Goal: Information Seeking & Learning: Learn about a topic

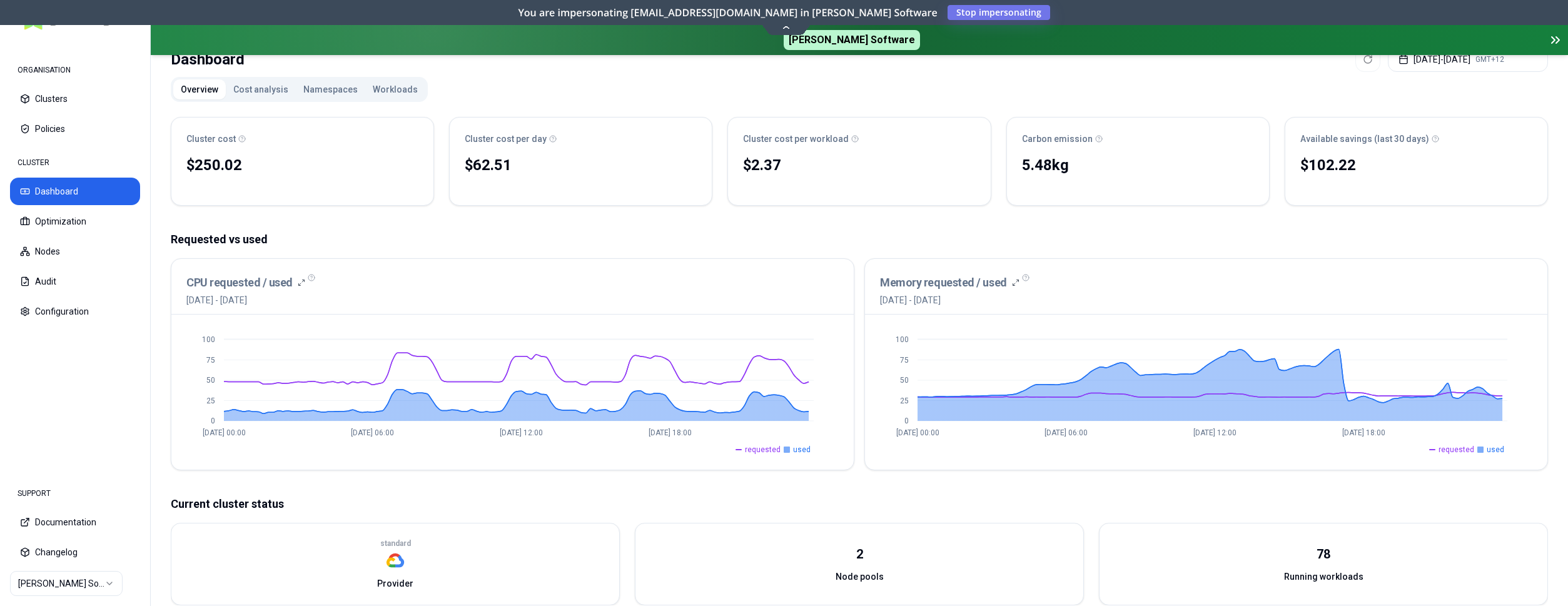
scroll to position [64, 0]
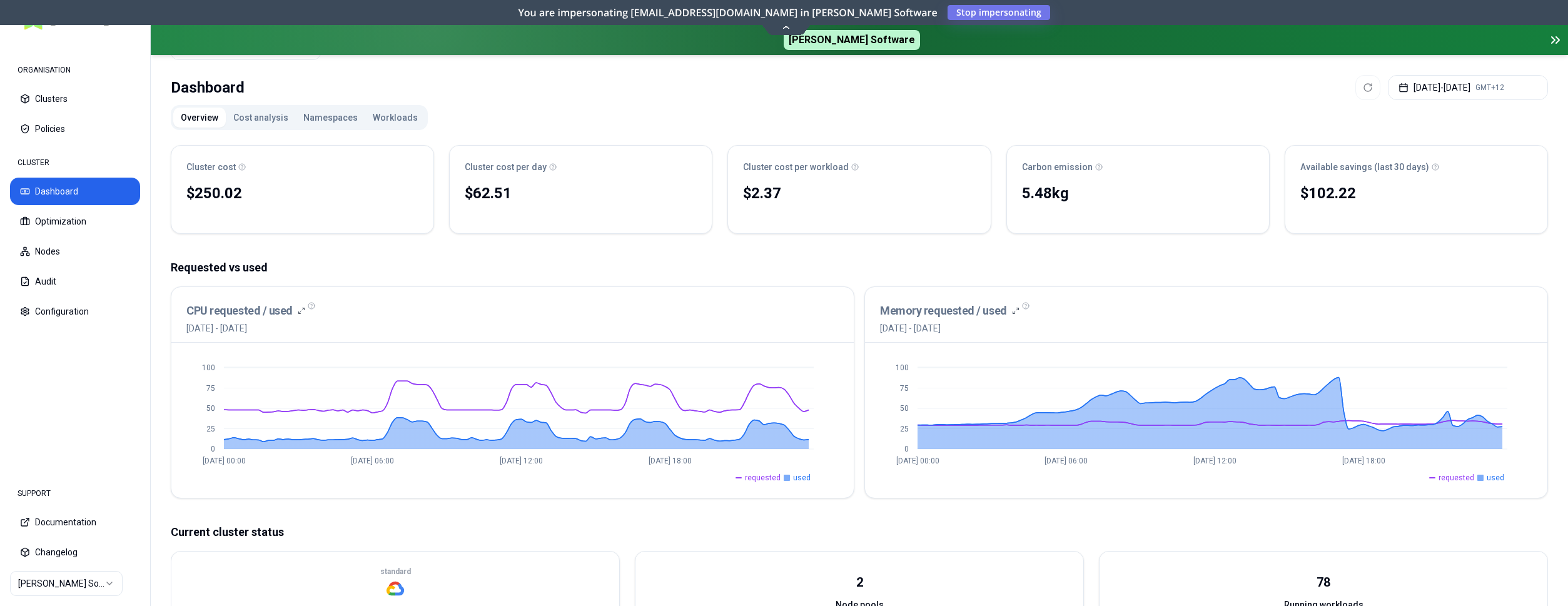
click at [318, 114] on button "Namespaces" at bounding box center [330, 118] width 69 height 20
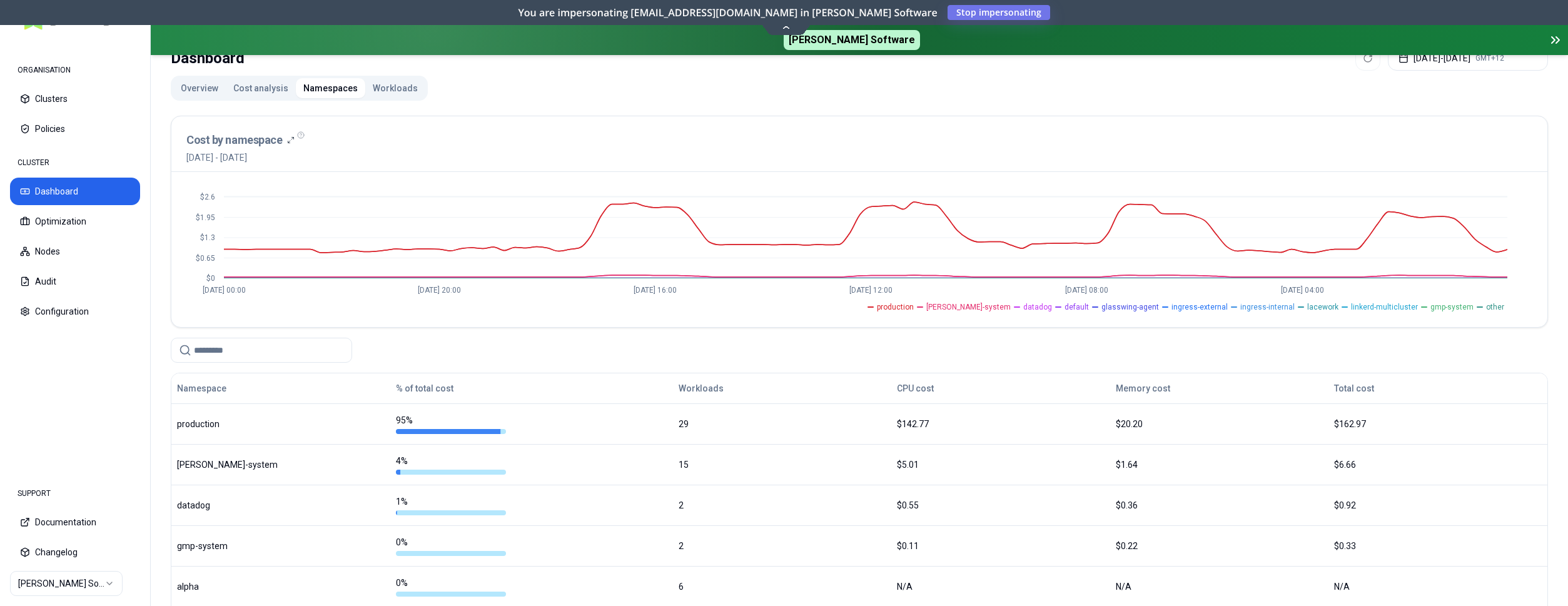
scroll to position [64, 0]
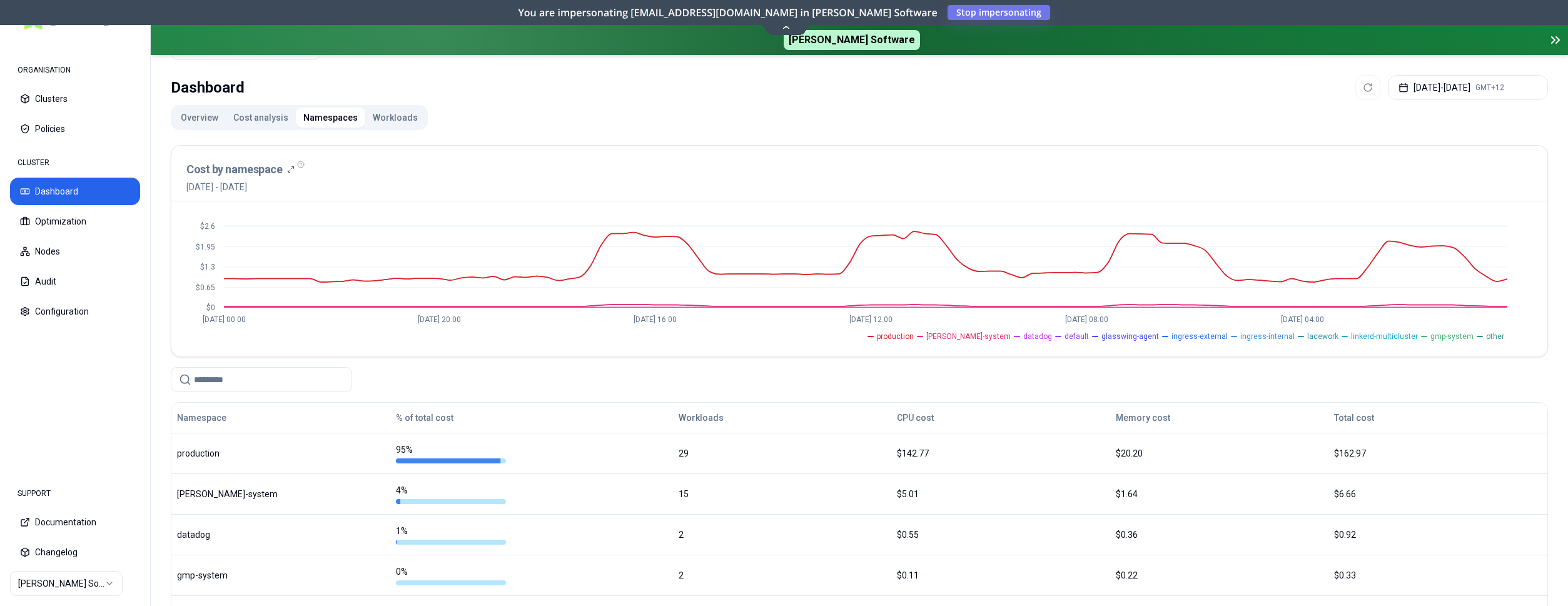
click at [262, 115] on button "Cost analysis" at bounding box center [261, 118] width 70 height 20
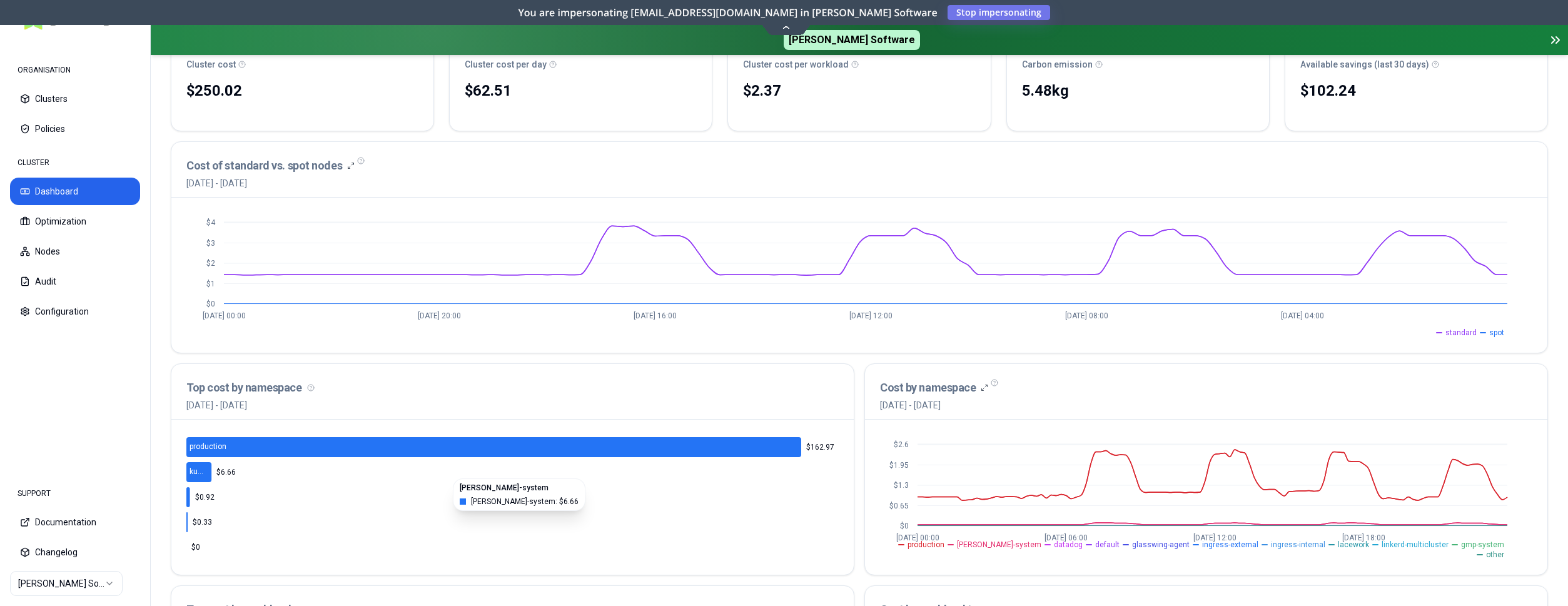
scroll to position [60, 0]
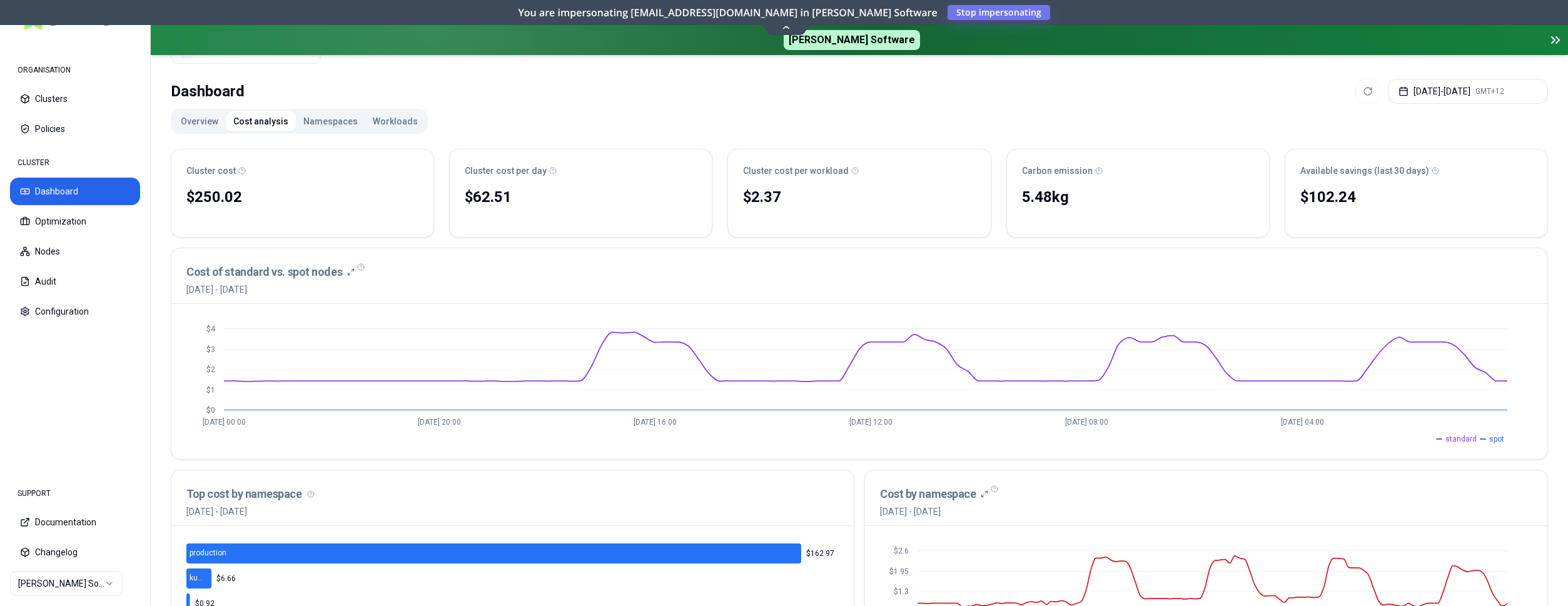
click at [214, 122] on button "Overview" at bounding box center [199, 122] width 53 height 20
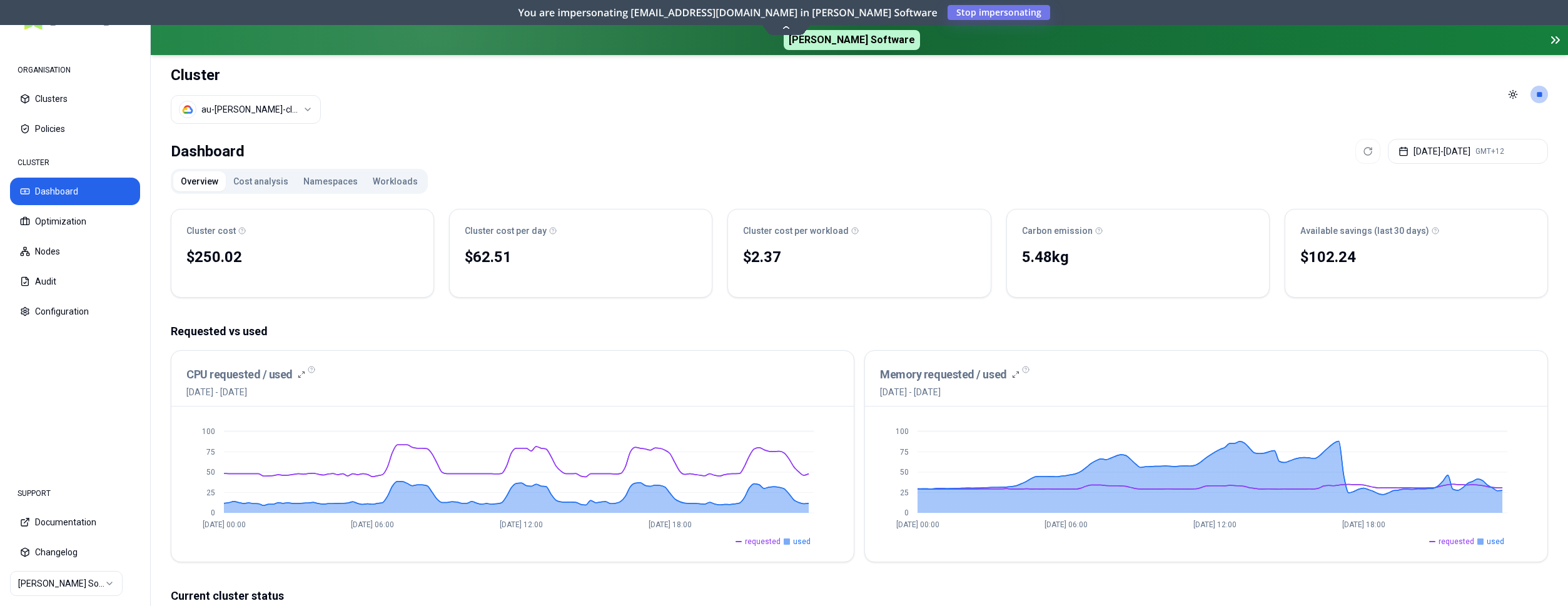
click at [341, 177] on button "Namespaces" at bounding box center [330, 181] width 69 height 20
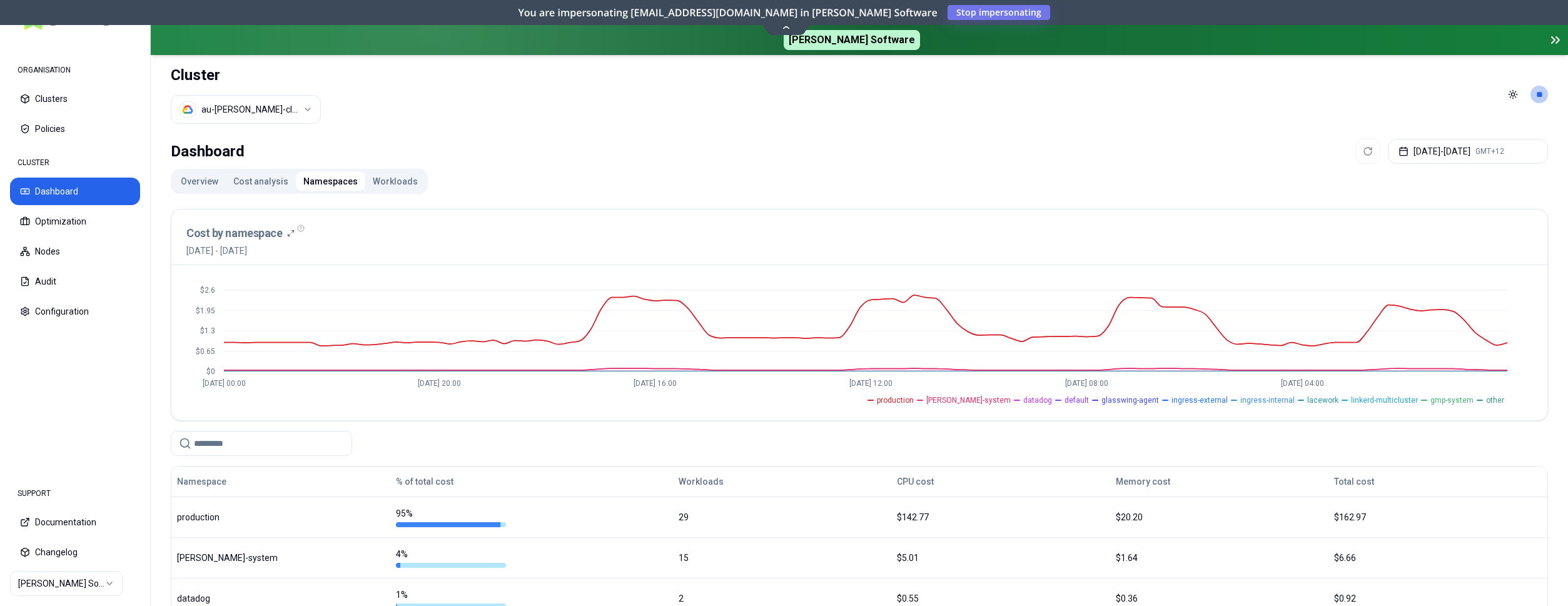
click at [264, 182] on button "Cost analysis" at bounding box center [261, 181] width 70 height 20
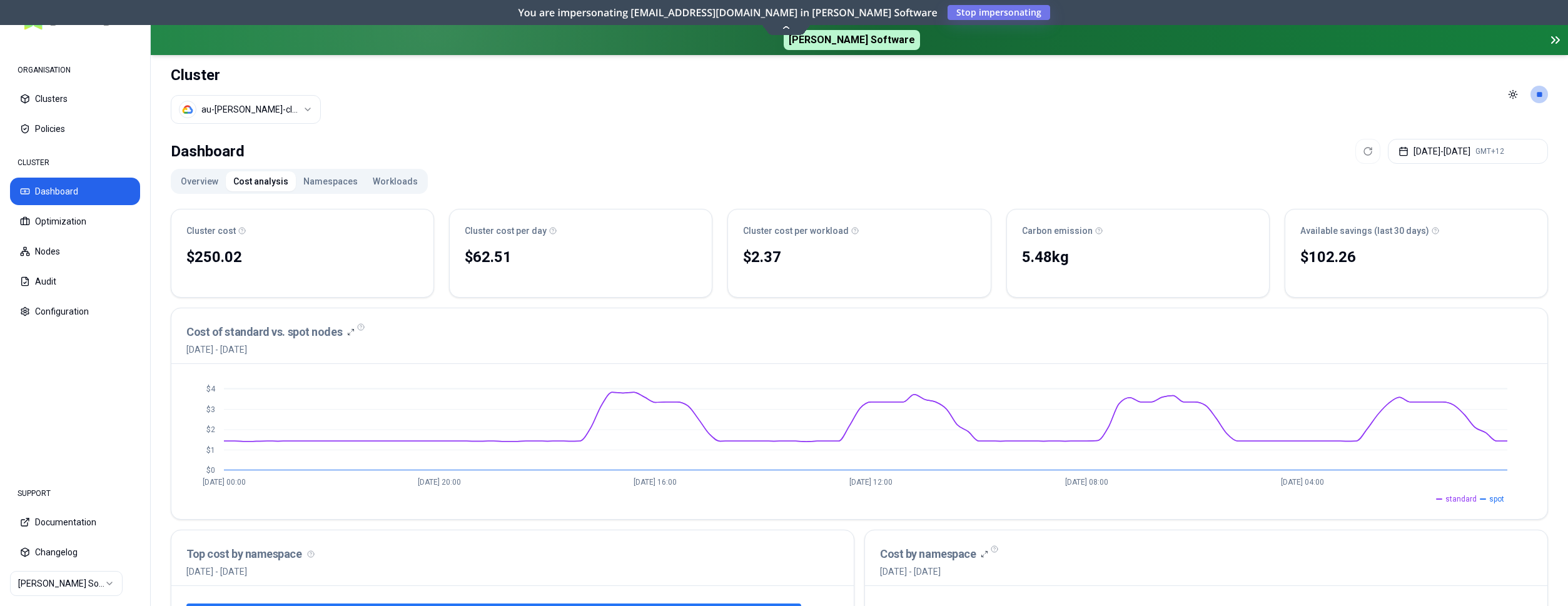
click at [206, 182] on button "Overview" at bounding box center [199, 181] width 53 height 20
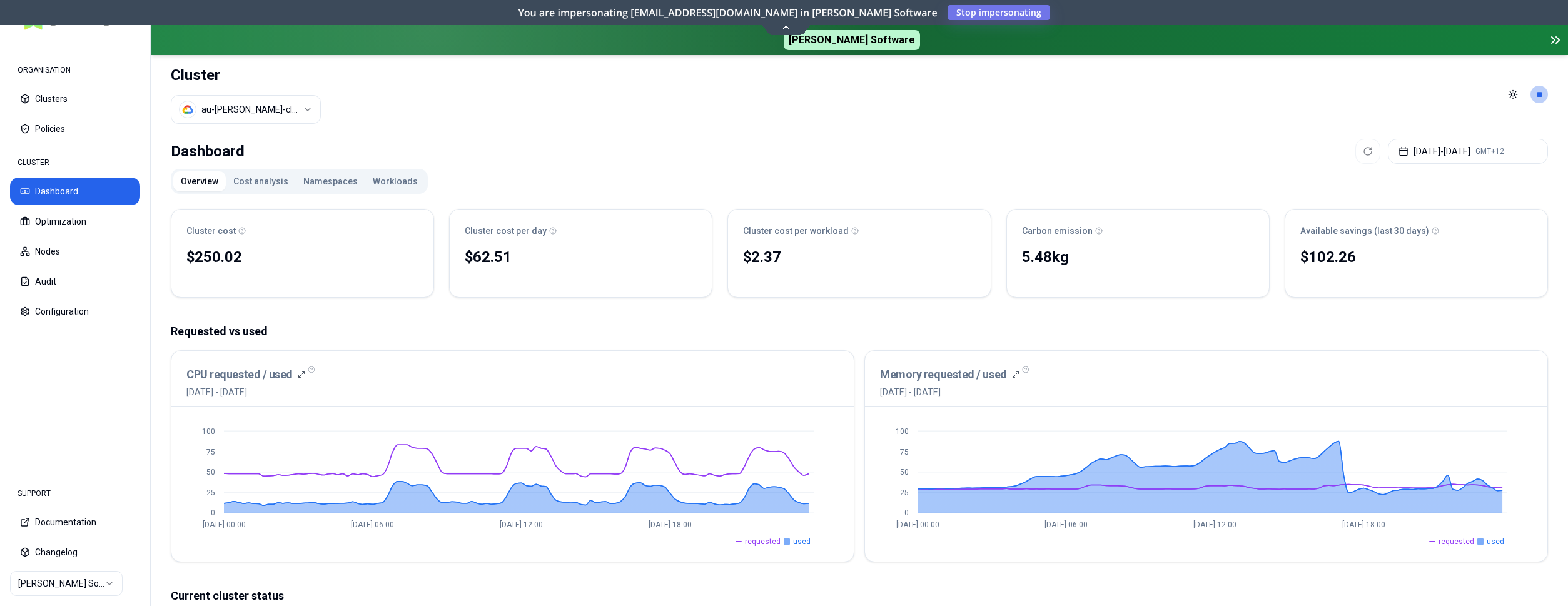
click at [266, 182] on button "Cost analysis" at bounding box center [261, 181] width 70 height 20
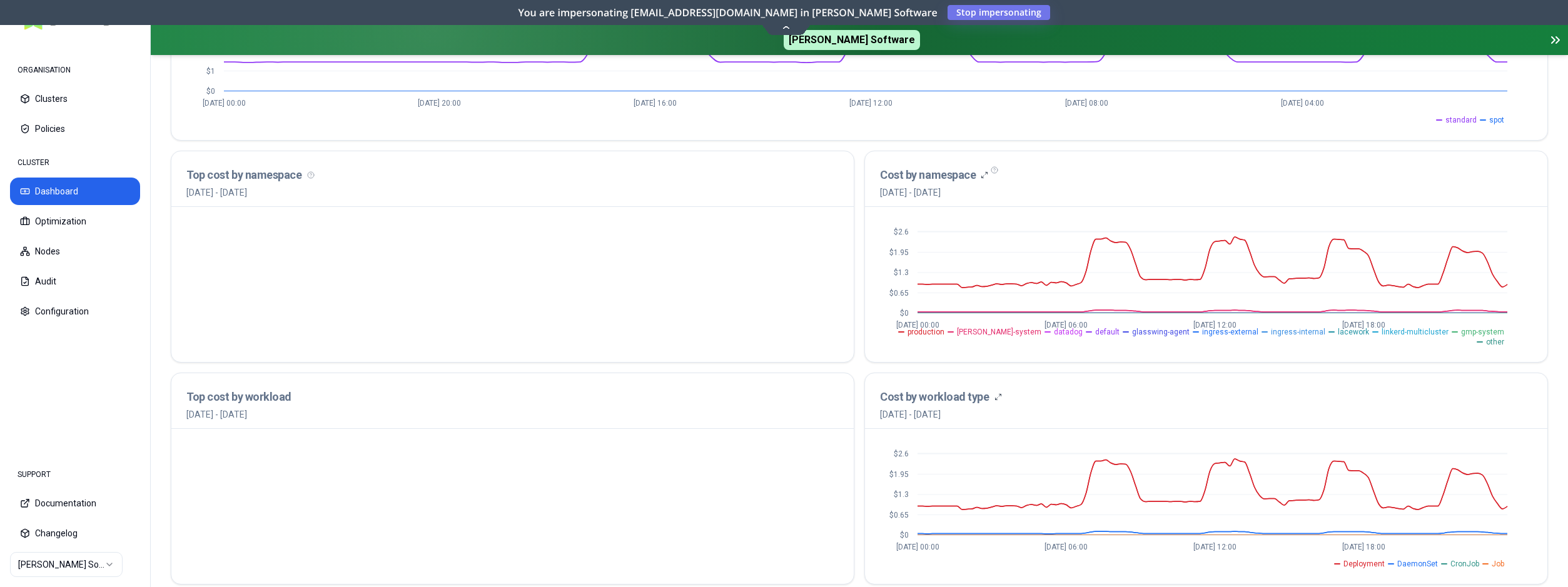
scroll to position [379, 0]
